Goal: Ask a question

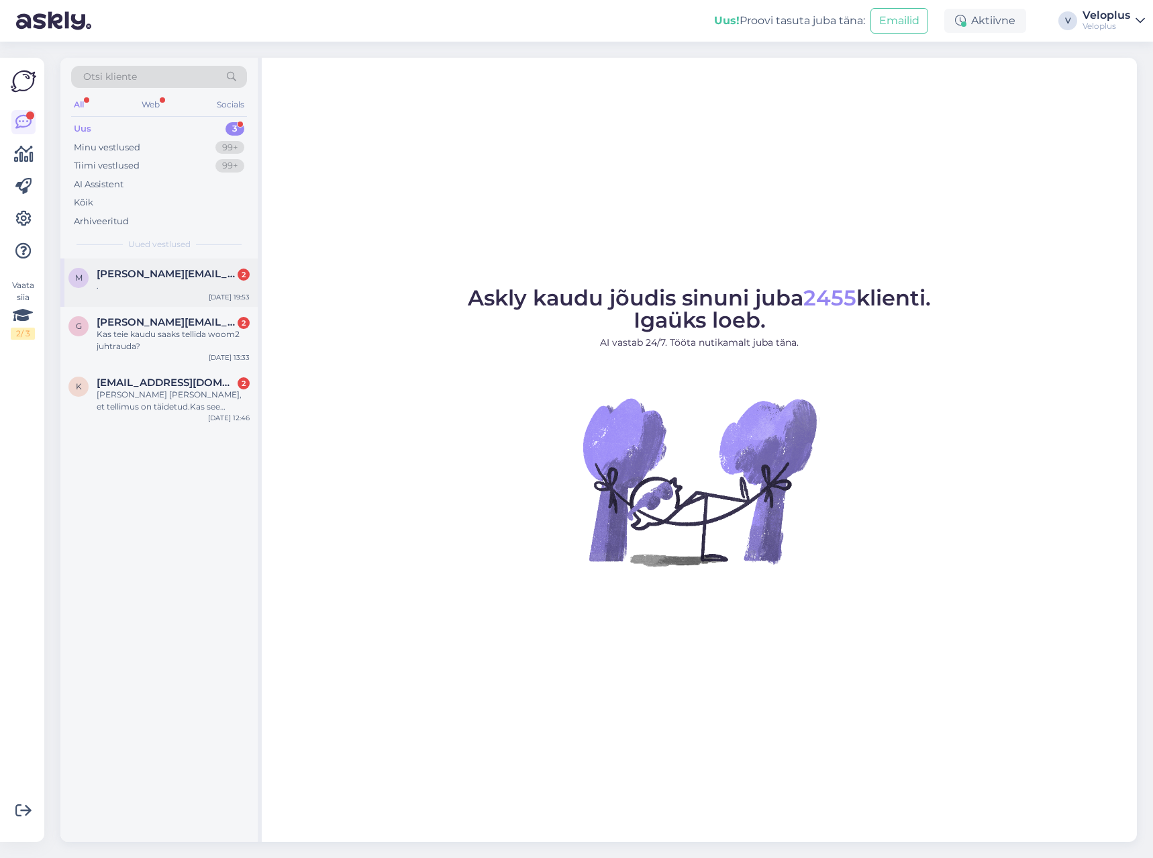
click at [160, 291] on div "." at bounding box center [173, 286] width 153 height 12
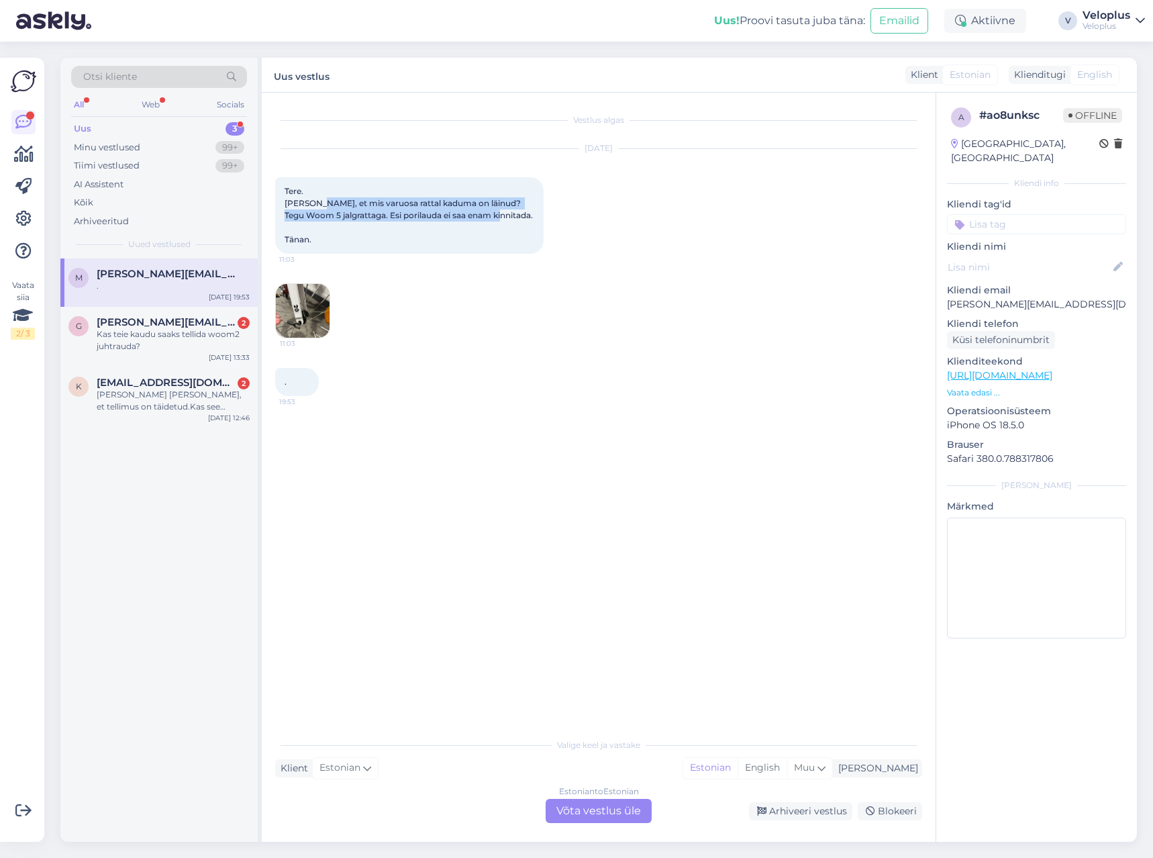
drag, startPoint x: 321, startPoint y: 202, endPoint x: 509, endPoint y: 219, distance: 188.0
click at [509, 219] on span "Tere. [PERSON_NAME], et mis varuosa rattal kaduma on läinud? Tegu Woom 5 jalgra…" at bounding box center [410, 215] width 250 height 58
click at [301, 299] on img at bounding box center [303, 311] width 54 height 54
click at [431, 232] on div "Tere. [PERSON_NAME], et mis varuosa rattal kaduma on läinud? Tegu Woom 5 jalgra…" at bounding box center [409, 215] width 268 height 77
click at [305, 376] on div ". 19:53" at bounding box center [297, 382] width 44 height 28
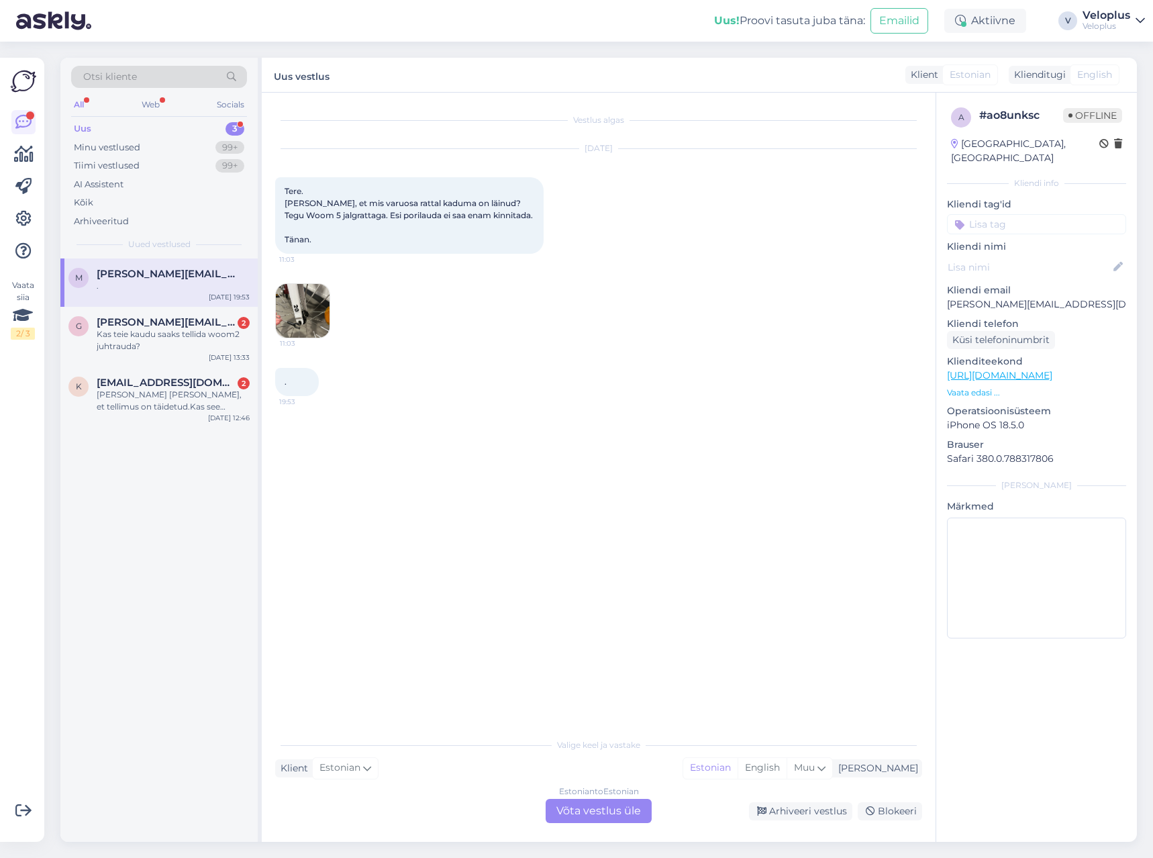
click at [593, 812] on div "Estonian to Estonian Võta vestlus üle" at bounding box center [599, 811] width 106 height 24
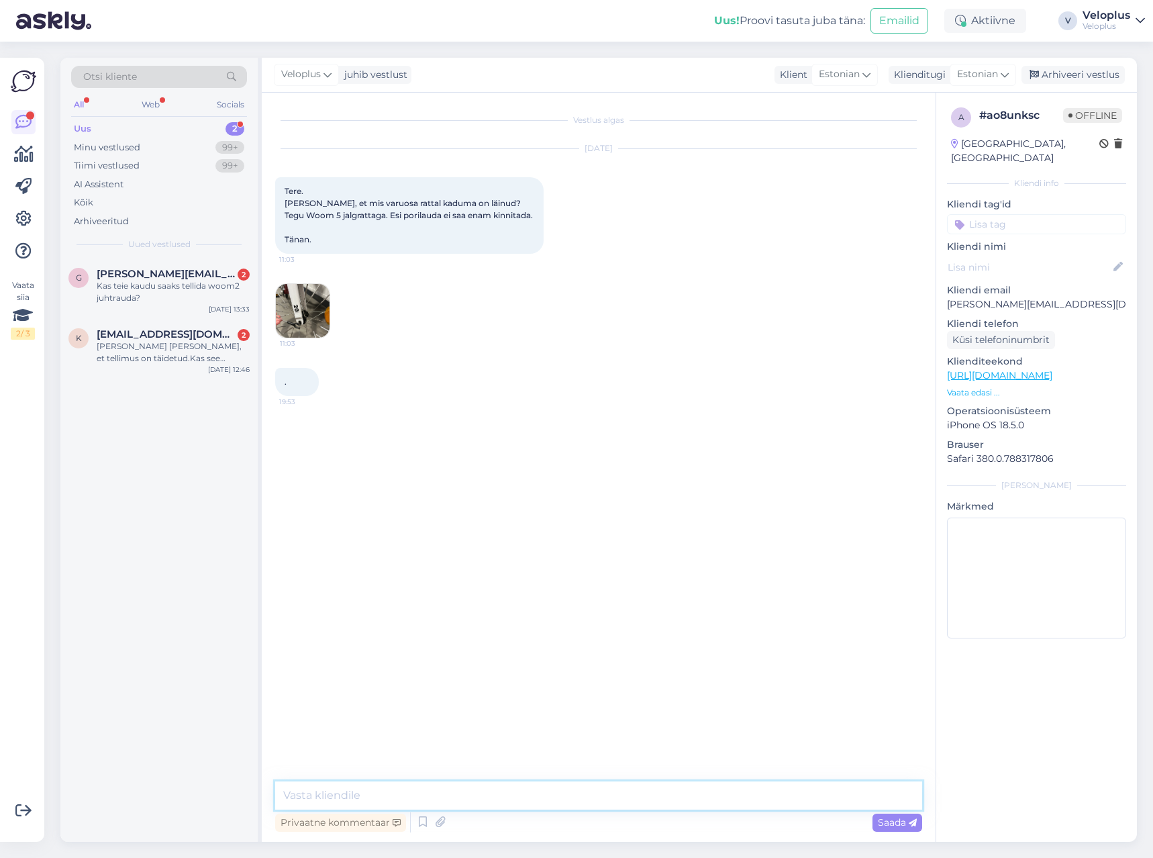
drag, startPoint x: 523, startPoint y: 803, endPoint x: 515, endPoint y: 801, distance: 9.0
click at [523, 803] on textarea at bounding box center [598, 795] width 647 height 28
type textarea "Tere"
click at [466, 803] on textarea "Kaduma on läinud" at bounding box center [598, 795] width 647 height 28
type textarea "Kaduma on läinud esijooksu kinnitus"
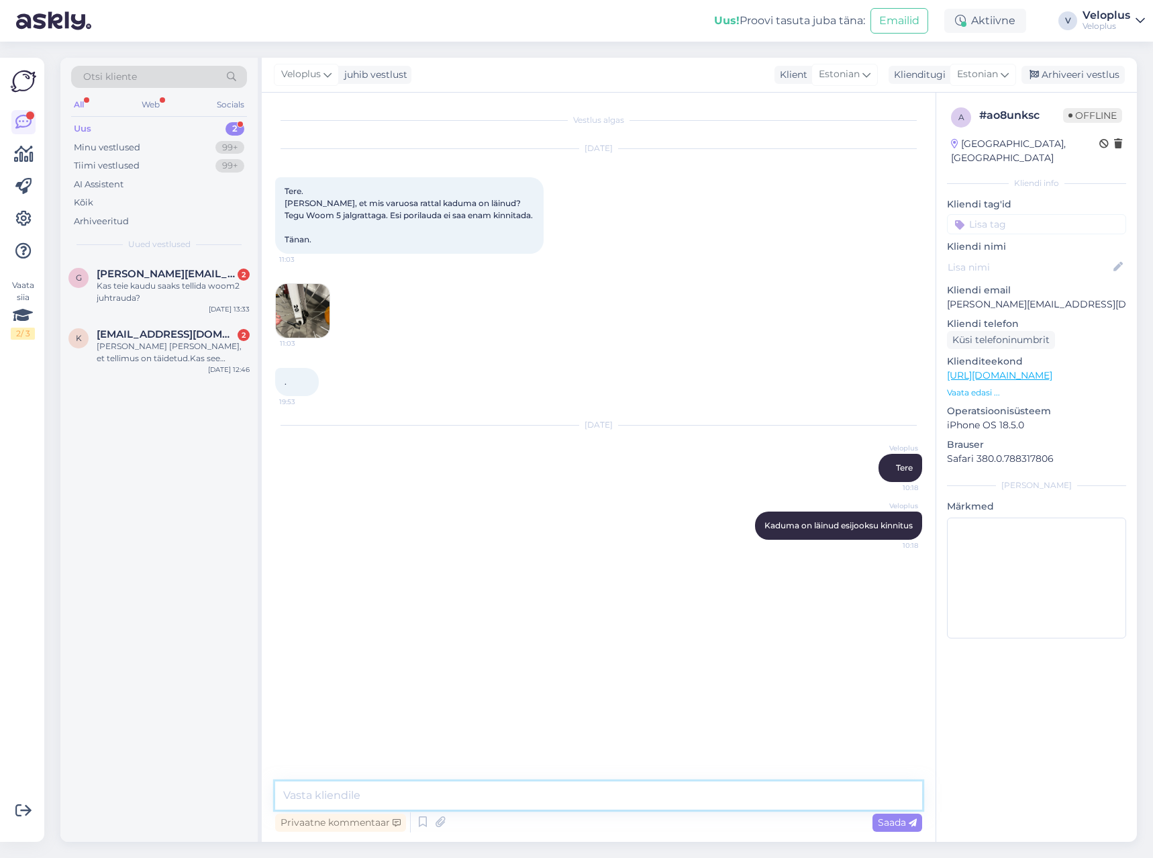
click at [411, 796] on textarea at bounding box center [598, 795] width 647 height 28
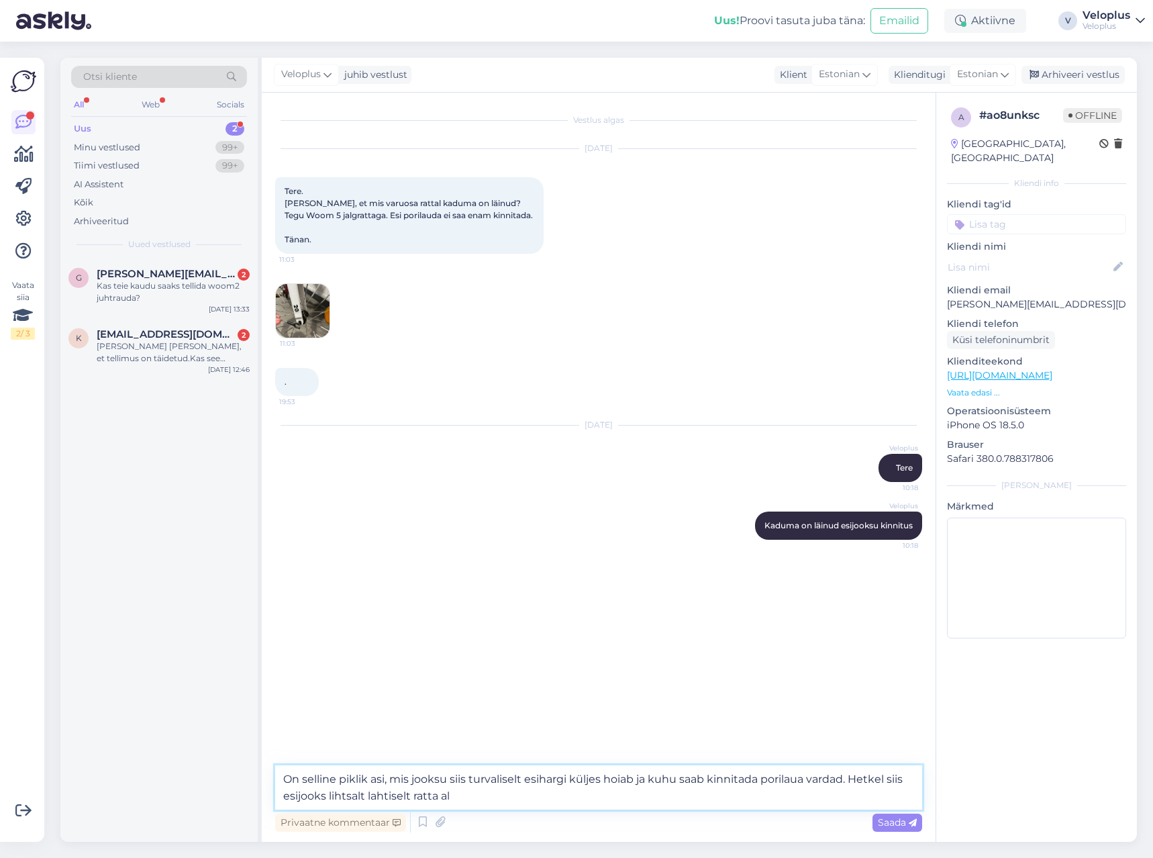
type textarea "On selline piklik asi, mis jooksu siis turvaliselt esihargi küljes hoiab ja kuh…"
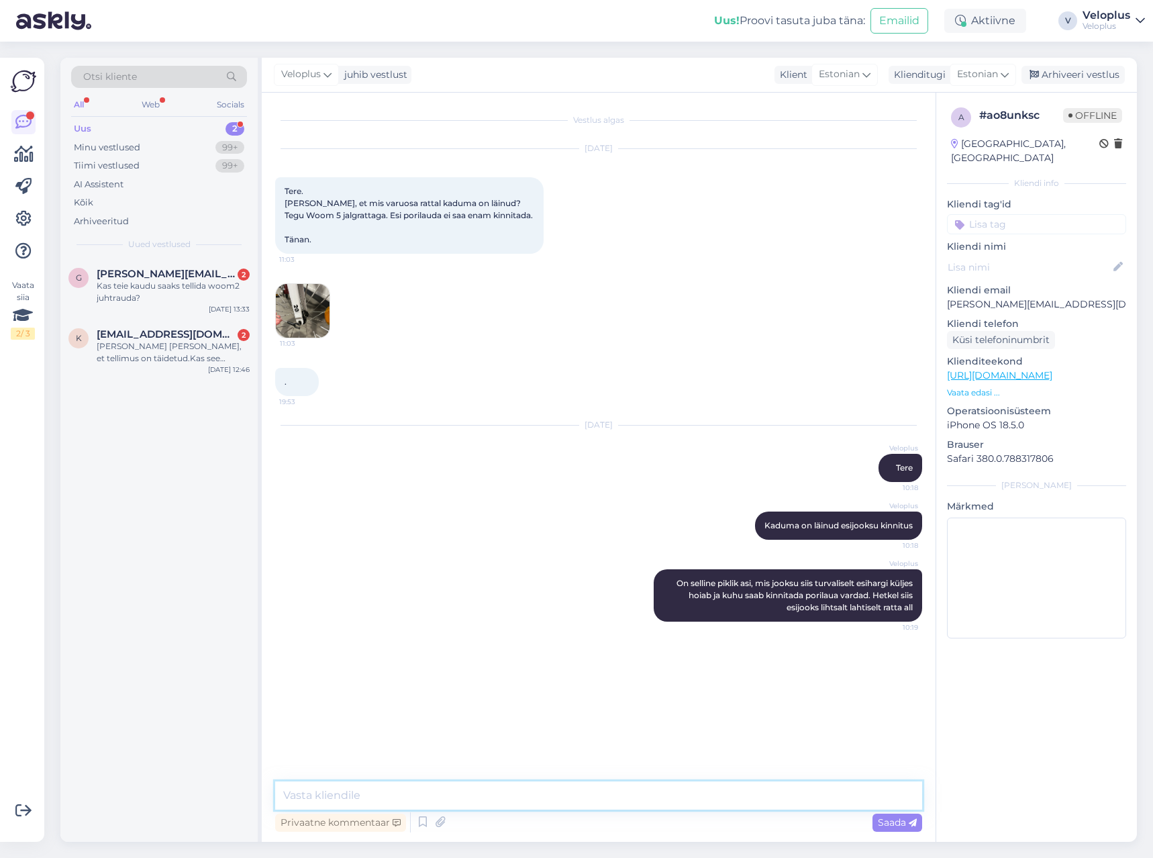
click at [360, 798] on textarea at bounding box center [598, 795] width 647 height 28
click at [160, 285] on div "Kas teie kaudu saaks tellida woom2 juhtrauda?" at bounding box center [173, 292] width 153 height 24
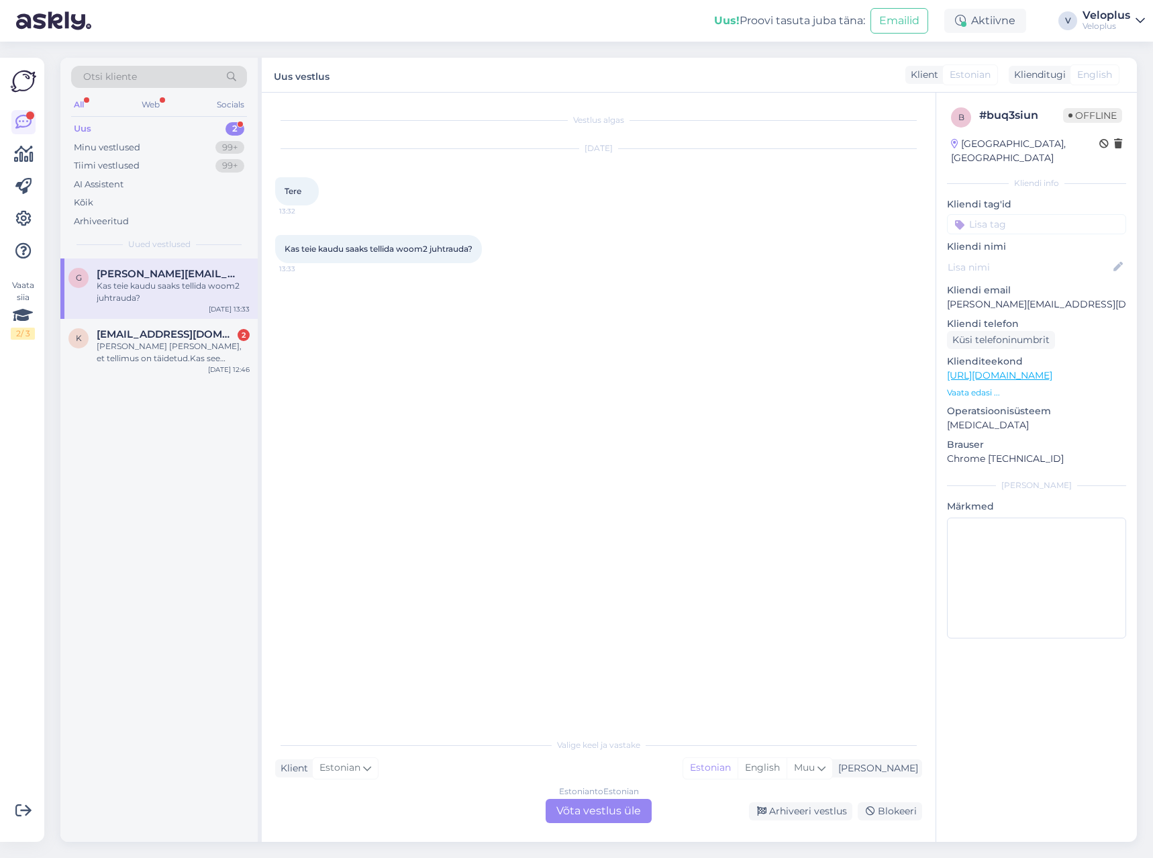
click at [446, 321] on div "Vestlus algas [DATE] Tere 13:32 Kas teie kaudu saaks tellida woom2 juhtrauda? 1…" at bounding box center [604, 412] width 659 height 613
click at [597, 803] on div "Estonian to Estonian Võta vestlus üle" at bounding box center [599, 811] width 106 height 24
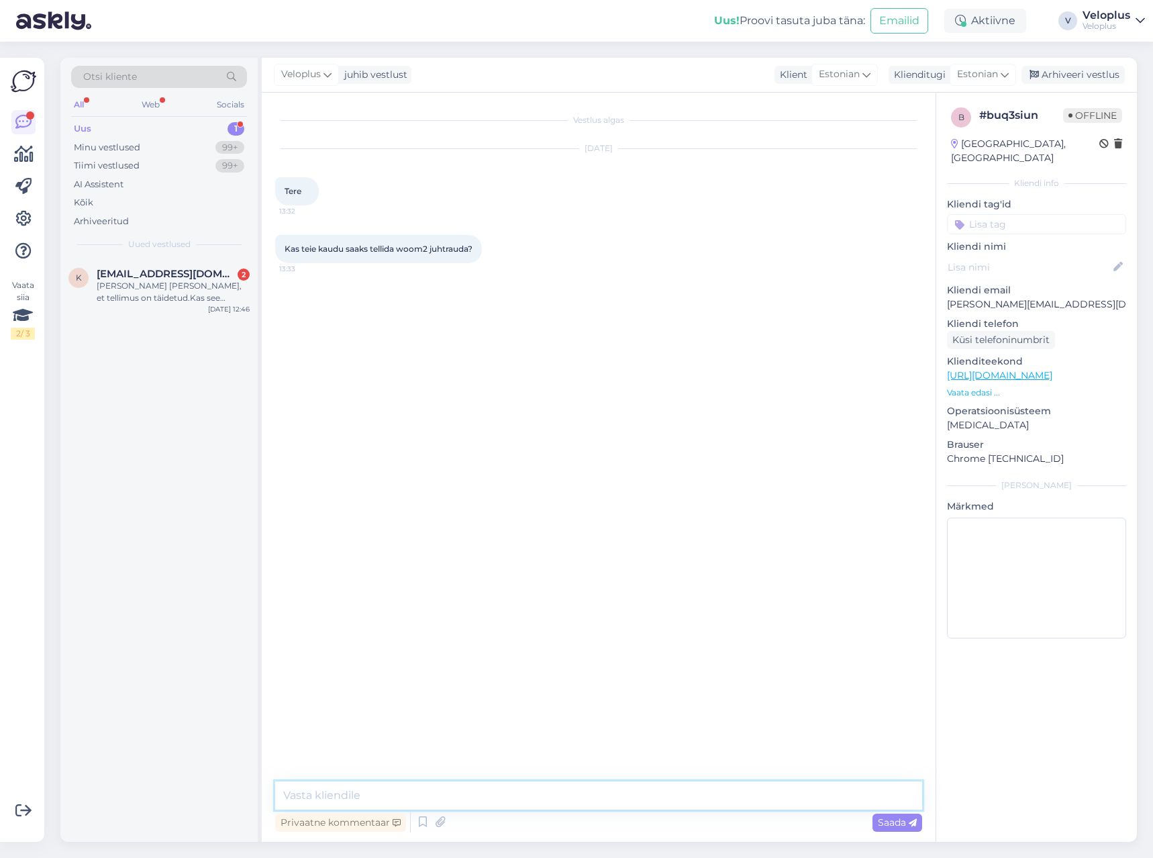
click at [536, 785] on textarea at bounding box center [598, 795] width 647 height 28
type textarea "Tere"
paste textarea "[URL][DOMAIN_NAME]"
type textarea "[URL][DOMAIN_NAME]"
click at [173, 300] on div "[PERSON_NAME] [PERSON_NAME], et tellimus on täidetud.Kas see tähendab, et on ku…" at bounding box center [173, 292] width 153 height 24
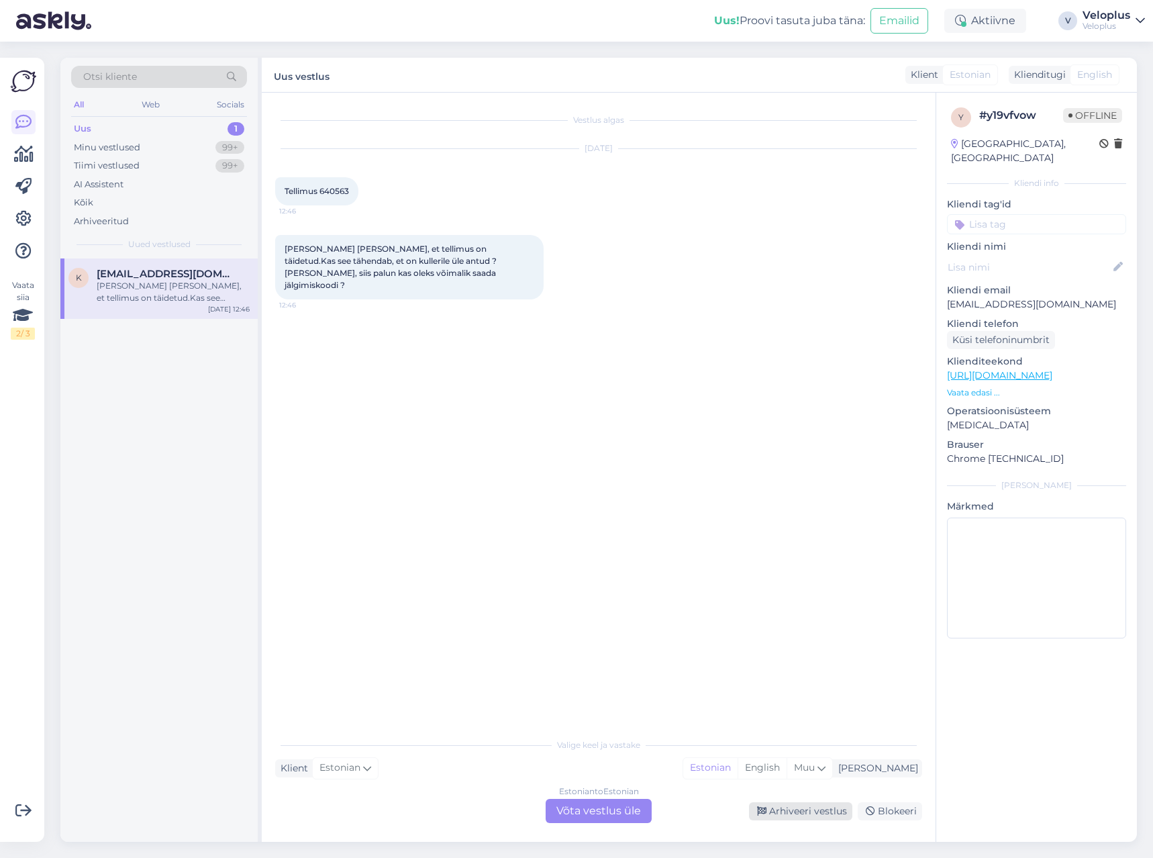
click at [809, 810] on div "Arhiveeri vestlus" at bounding box center [800, 811] width 103 height 18
